Goal: Task Accomplishment & Management: Use online tool/utility

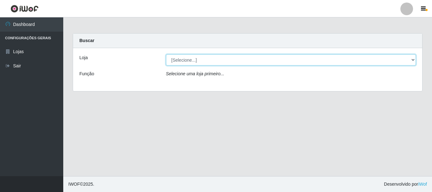
click at [229, 61] on select "[Selecione...] [GEOGRAPHIC_DATA] [GEOGRAPHIC_DATA]" at bounding box center [291, 59] width 250 height 11
select select "64"
click at [166, 54] on select "[Selecione...] [GEOGRAPHIC_DATA] [GEOGRAPHIC_DATA]" at bounding box center [291, 59] width 250 height 11
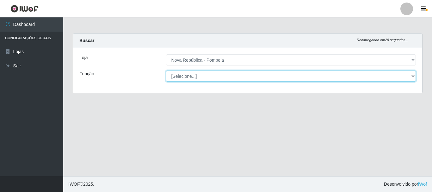
click at [237, 77] on select "[Selecione...] Balconista Operador de Caixa Recepcionista Repositor" at bounding box center [291, 76] width 250 height 11
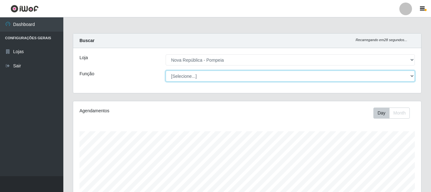
scroll to position [131, 348]
click at [166, 71] on select "[Selecione...] Balconista Operador de Caixa Recepcionista Repositor" at bounding box center [290, 76] width 249 height 11
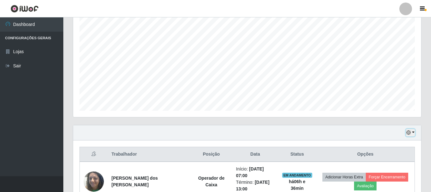
click at [411, 131] on button "button" at bounding box center [410, 132] width 9 height 7
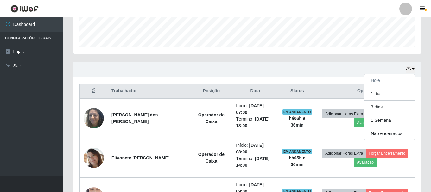
click at [313, 72] on div "Hoje 1 dia 3 dias 1 Semana Não encerrados" at bounding box center [247, 69] width 348 height 15
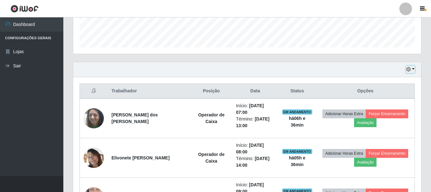
click at [411, 71] on button "button" at bounding box center [410, 69] width 9 height 7
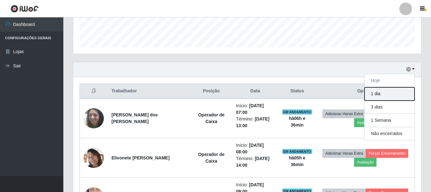
click at [396, 93] on button "1 dia" at bounding box center [389, 93] width 50 height 13
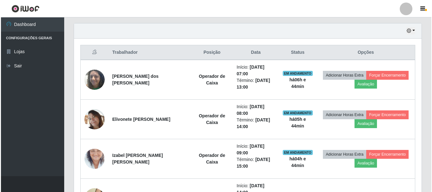
scroll to position [218, 0]
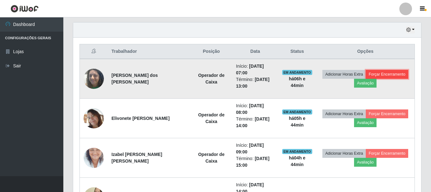
click at [391, 73] on button "Forçar Encerramento" at bounding box center [386, 74] width 42 height 9
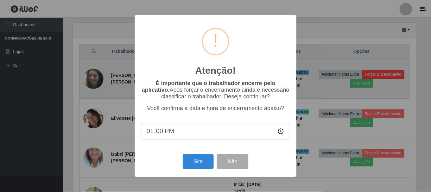
scroll to position [131, 345]
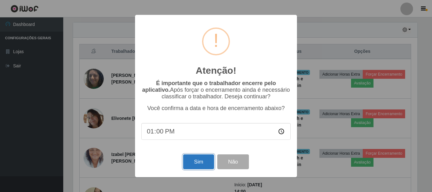
click at [207, 164] on button "Sim" at bounding box center [198, 161] width 31 height 15
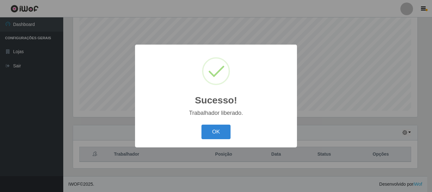
click at [220, 129] on button "OK" at bounding box center [216, 132] width 29 height 15
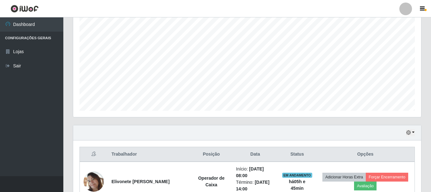
scroll to position [210, 0]
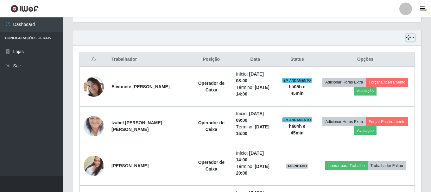
click at [413, 35] on button "button" at bounding box center [410, 37] width 9 height 7
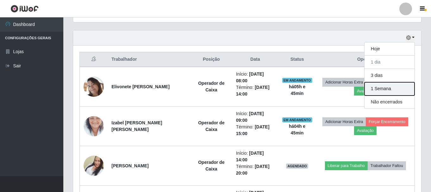
click at [399, 89] on button "1 Semana" at bounding box center [389, 88] width 50 height 13
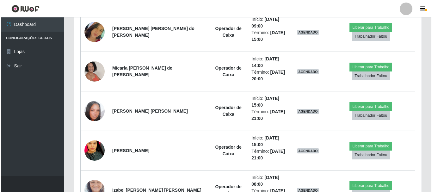
scroll to position [653, 0]
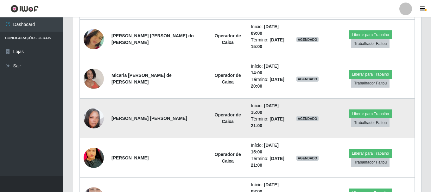
click at [120, 122] on td "Maria Cristina da Silva Freire" at bounding box center [158, 119] width 101 height 40
click at [97, 122] on img at bounding box center [94, 118] width 20 height 20
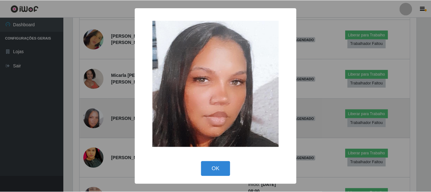
scroll to position [131, 345]
click at [97, 122] on div "× OK Cancel" at bounding box center [216, 96] width 432 height 192
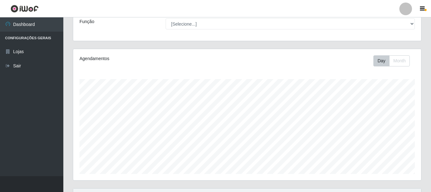
scroll to position [0, 0]
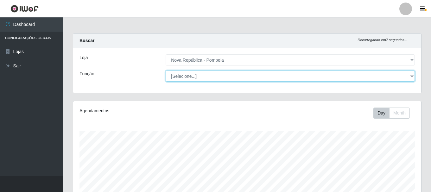
click at [412, 75] on select "[Selecione...] Balconista Operador de Caixa Recepcionista Repositor" at bounding box center [290, 76] width 249 height 11
select select "22"
click at [166, 71] on select "[Selecione...] Balconista Operador de Caixa Recepcionista Repositor" at bounding box center [290, 76] width 249 height 11
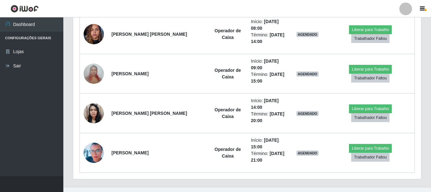
scroll to position [2172, 0]
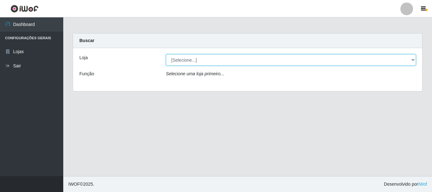
click at [187, 60] on select "[Selecione...] [GEOGRAPHIC_DATA] [GEOGRAPHIC_DATA]" at bounding box center [291, 59] width 250 height 11
select select "64"
click at [166, 54] on select "[Selecione...] [GEOGRAPHIC_DATA] [GEOGRAPHIC_DATA]" at bounding box center [291, 59] width 250 height 11
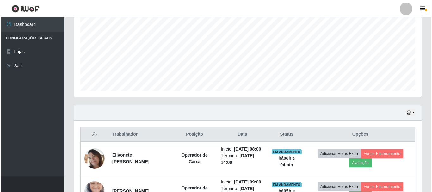
scroll to position [222, 0]
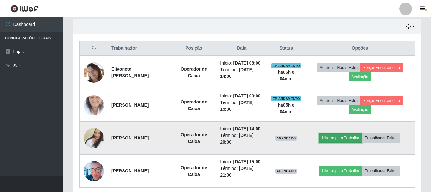
click at [337, 142] on button "Liberar para Trabalho" at bounding box center [340, 138] width 43 height 9
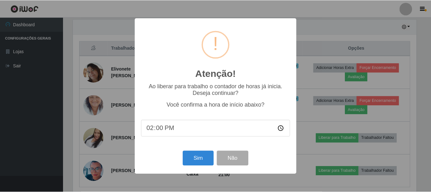
scroll to position [131, 345]
click at [191, 156] on button "Sim" at bounding box center [198, 158] width 31 height 15
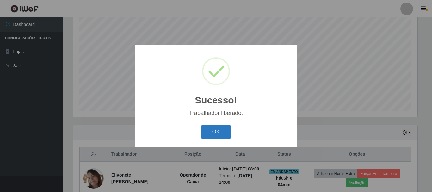
click at [219, 133] on button "OK" at bounding box center [216, 132] width 29 height 15
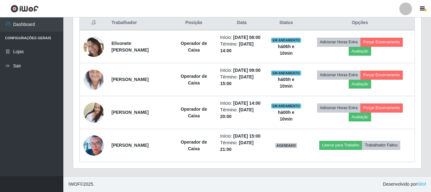
scroll to position [274, 0]
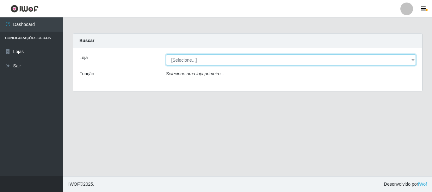
drag, startPoint x: 193, startPoint y: 59, endPoint x: 194, endPoint y: 63, distance: 3.5
click at [193, 59] on select "[Selecione...] [GEOGRAPHIC_DATA] [GEOGRAPHIC_DATA]" at bounding box center [291, 59] width 250 height 11
select select "64"
click at [166, 54] on select "[Selecione...] [GEOGRAPHIC_DATA] [GEOGRAPHIC_DATA]" at bounding box center [291, 59] width 250 height 11
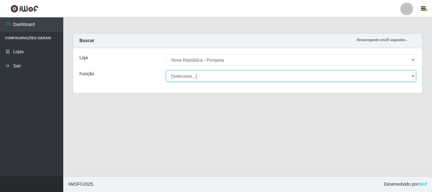
click at [199, 77] on select "[Selecione...] Balconista Operador de Caixa Recepcionista Repositor" at bounding box center [291, 76] width 250 height 11
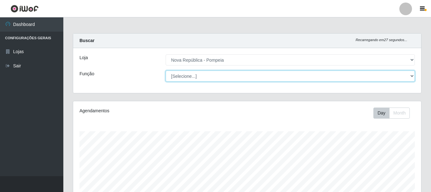
scroll to position [131, 348]
select select "22"
click at [166, 71] on select "[Selecione...] Balconista Operador de Caixa Recepcionista Repositor" at bounding box center [290, 76] width 249 height 11
